Goal: Task Accomplishment & Management: Complete application form

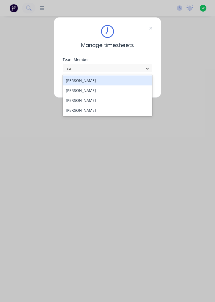
click at [80, 99] on div "[PERSON_NAME]" at bounding box center [108, 101] width 90 height 10
type input "ca"
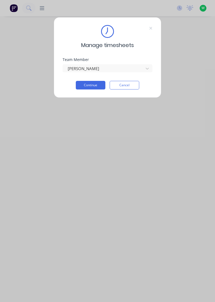
click at [87, 87] on button "Continue" at bounding box center [91, 85] width 30 height 9
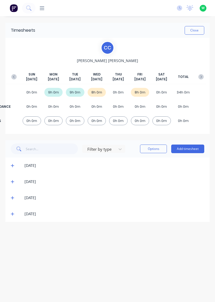
click at [188, 151] on button "Add timesheet" at bounding box center [187, 149] width 33 height 9
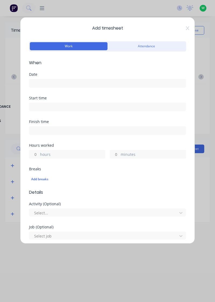
click at [44, 71] on form "Work Attendance When Date Start time Finish time Hours worked hours minutes Bre…" at bounding box center [107, 205] width 157 height 330
click at [46, 81] on input at bounding box center [107, 83] width 157 height 8
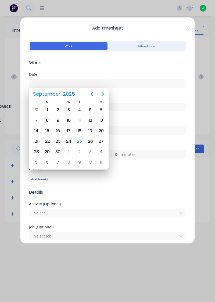
click at [79, 142] on div "25" at bounding box center [80, 142] width 8 height 8
type input "[DATE]"
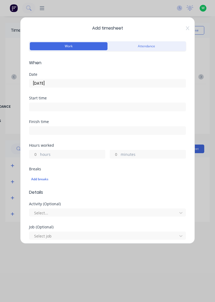
click at [41, 157] on label "hours" at bounding box center [72, 155] width 65 height 7
click at [39, 157] on input "hours" at bounding box center [33, 154] width 9 height 8
type input "10"
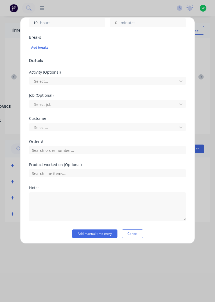
scroll to position [132, 0]
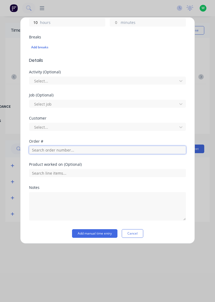
click at [44, 149] on input "text" at bounding box center [107, 150] width 157 height 8
type input "17943"
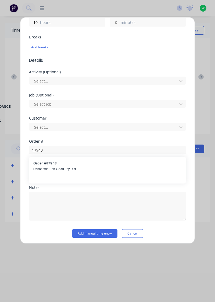
click at [46, 169] on span "Dendrobium Coal Pty Ltd" at bounding box center [107, 169] width 149 height 5
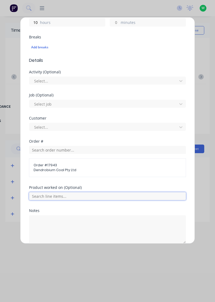
click at [47, 194] on input "text" at bounding box center [107, 196] width 157 height 8
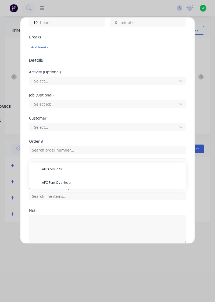
click at [61, 184] on span "AFC Pan Overhaul" at bounding box center [112, 183] width 140 height 5
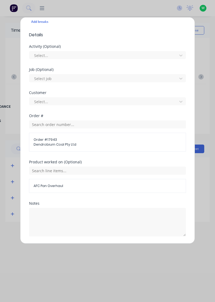
scroll to position [174, 0]
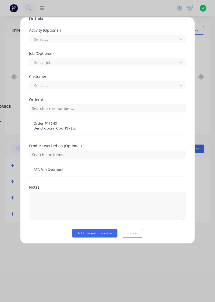
click at [98, 233] on button "Add manual time entry" at bounding box center [94, 233] width 45 height 9
